Goal: Task Accomplishment & Management: Use online tool/utility

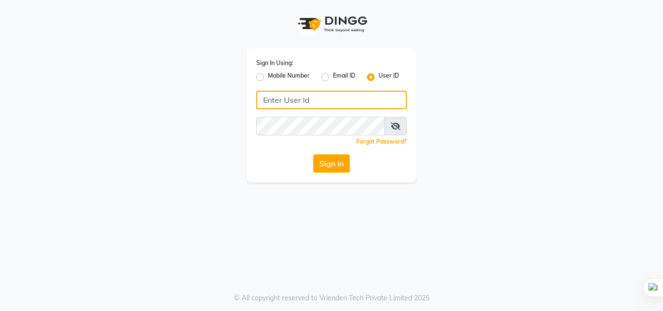
click at [333, 99] on input "Username" at bounding box center [331, 100] width 151 height 18
type input "[EMAIL_ADDRESS][DOMAIN_NAME]"
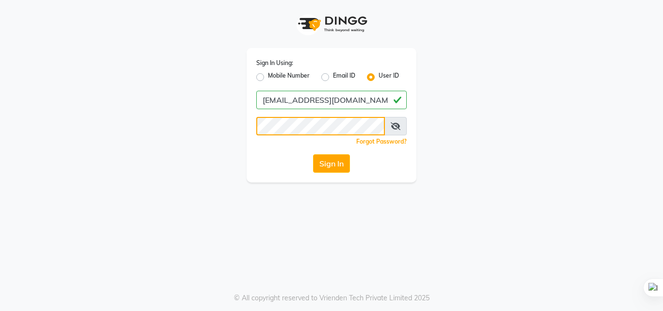
click at [313, 154] on button "Sign In" at bounding box center [331, 163] width 37 height 18
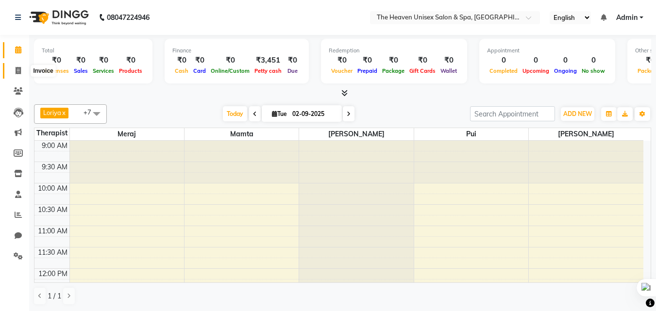
click at [15, 75] on span at bounding box center [18, 71] width 17 height 11
select select "8417"
select select "service"
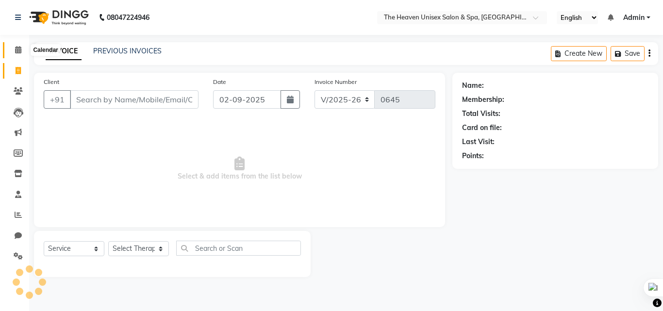
click at [15, 47] on icon at bounding box center [18, 49] width 6 height 7
